Goal: Find contact information: Find contact information

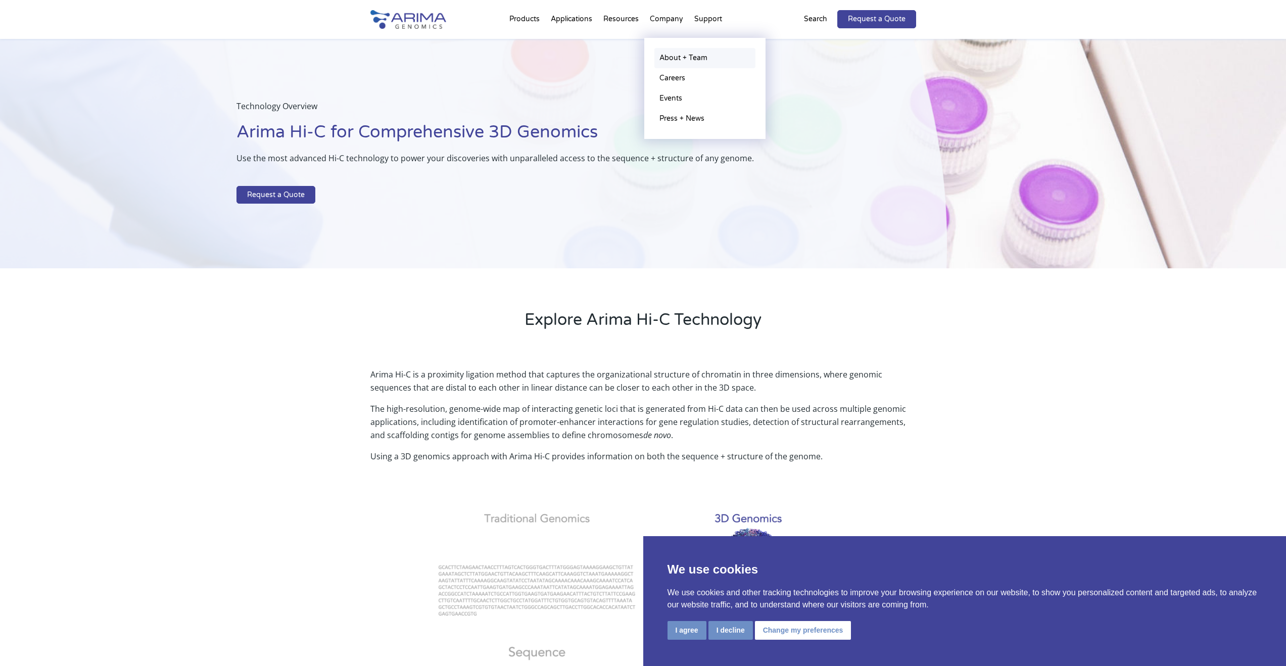
click at [675, 61] on link "About + Team" at bounding box center [704, 58] width 101 height 20
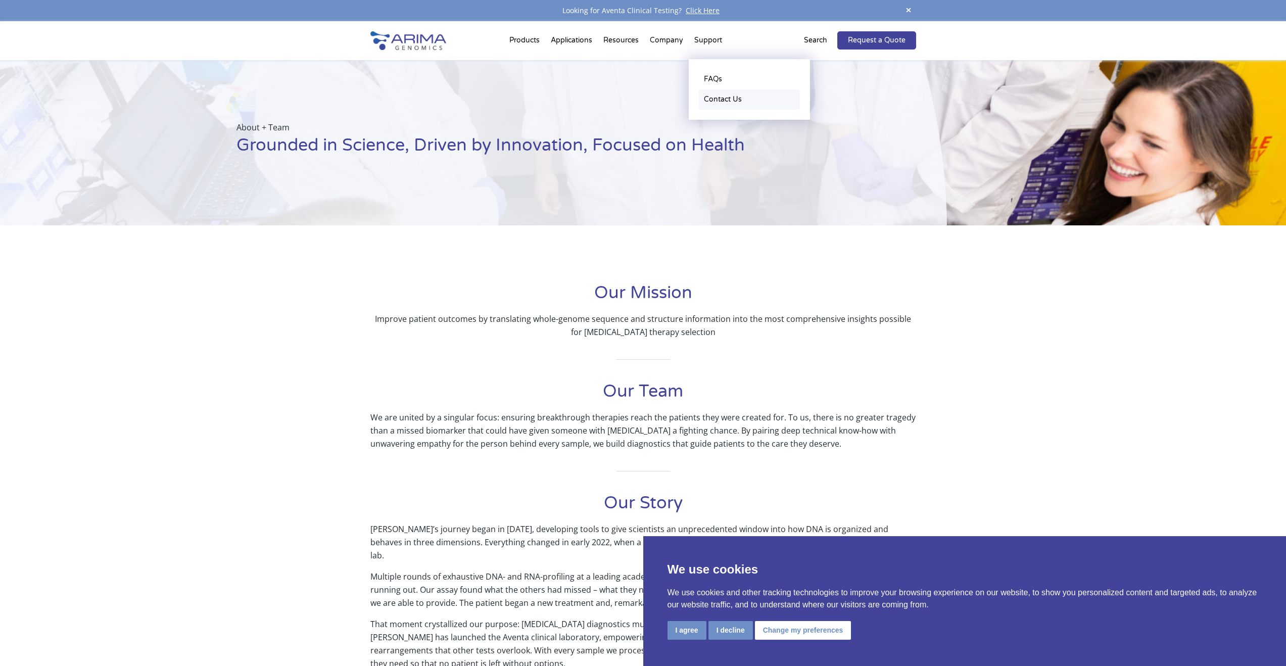
click at [712, 100] on link "Contact Us" at bounding box center [749, 99] width 101 height 20
